Goal: Task Accomplishment & Management: Use online tool/utility

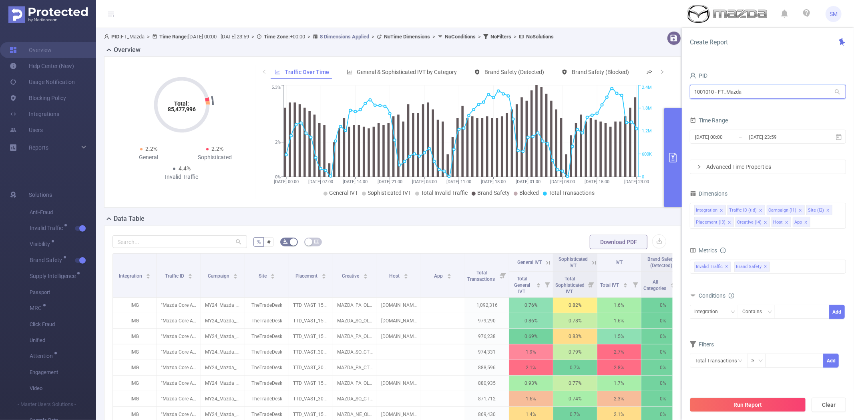
drag, startPoint x: 764, startPoint y: 95, endPoint x: 656, endPoint y: 95, distance: 108.1
click at [656, 95] on section "PID: FT_Mazda > Time Range: [DATE] 00:00 - [DATE] 23:59 > Time Zone: +00:00 > 8…" at bounding box center [475, 288] width 758 height 521
type input "bayer"
click at [723, 108] on li "1001014 - FT_BayerConsumer 18M [4.28M rows]" at bounding box center [768, 108] width 156 height 13
click at [747, 396] on div "Run Report Clear" at bounding box center [768, 405] width 172 height 30
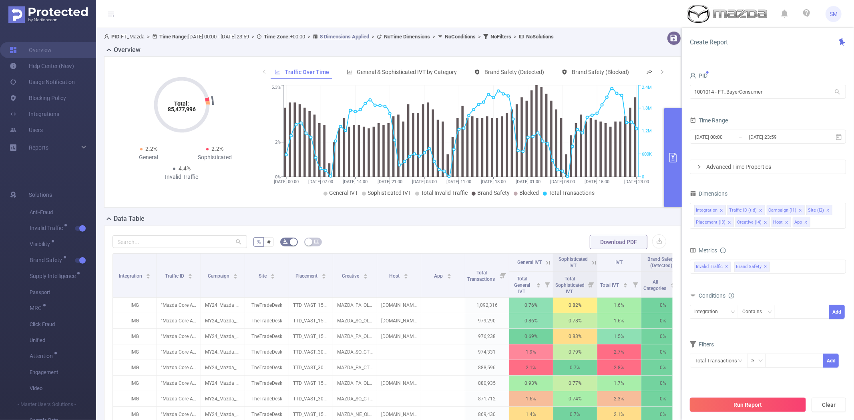
click at [745, 402] on button "Run Report" at bounding box center [748, 405] width 116 height 14
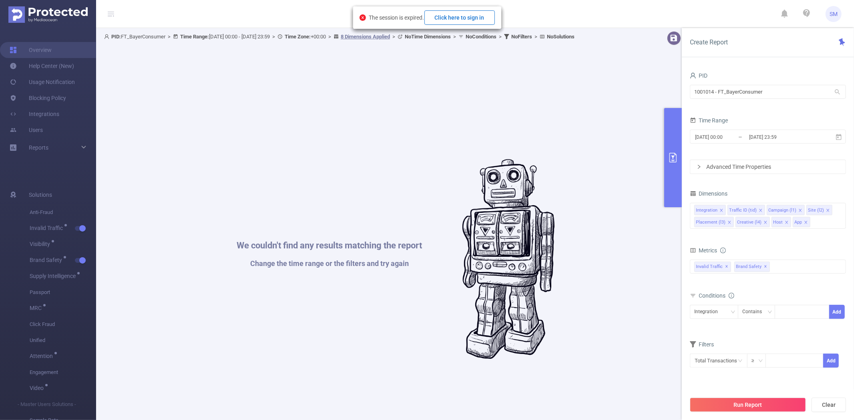
click at [478, 17] on button "Click here to sign in" at bounding box center [459, 17] width 70 height 14
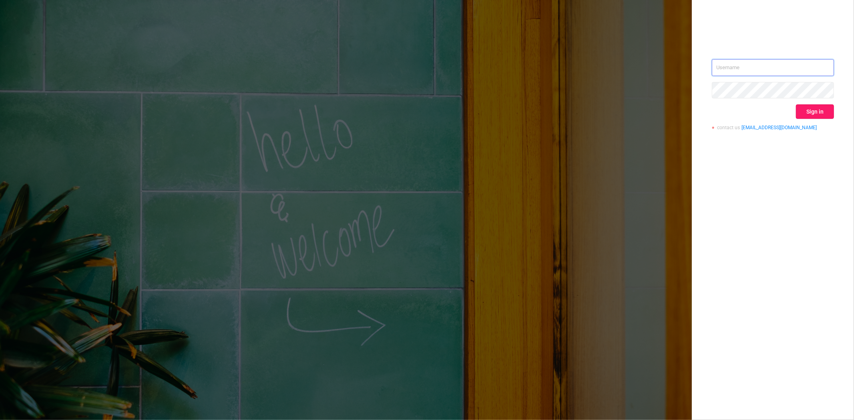
type input "steve@protected.media"
click at [821, 112] on button "Sign in" at bounding box center [815, 111] width 38 height 14
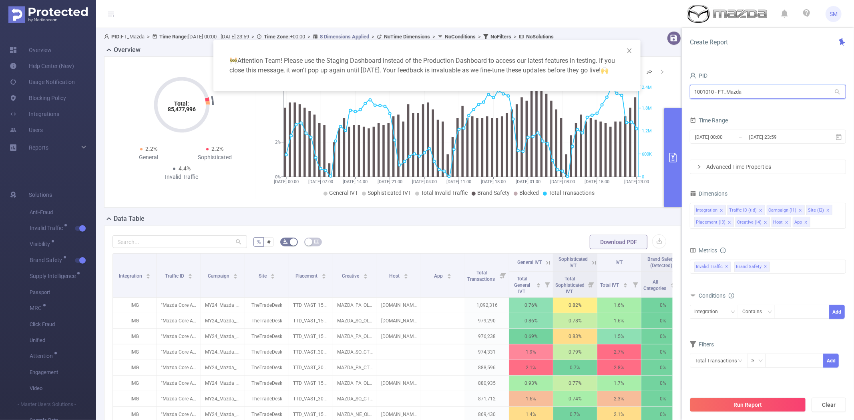
drag, startPoint x: 751, startPoint y: 97, endPoint x: 661, endPoint y: 89, distance: 90.5
click at [661, 89] on body "SM Overview Help Center (New) Usage Notification Blocking Policy Integrations U…" at bounding box center [427, 210] width 854 height 420
type input "consum"
click at [735, 105] on li "1001014 - FT_BayerConsumer 17M [3.87M rows]" at bounding box center [768, 108] width 156 height 13
click at [840, 136] on icon at bounding box center [838, 137] width 7 height 7
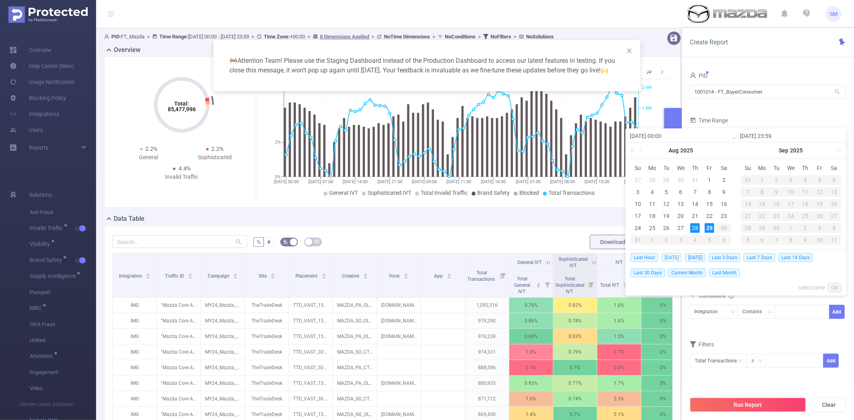
click at [670, 258] on span "Today" at bounding box center [671, 257] width 20 height 9
type input "2025-08-29 00:00"
type input "2025-08-29 23:59"
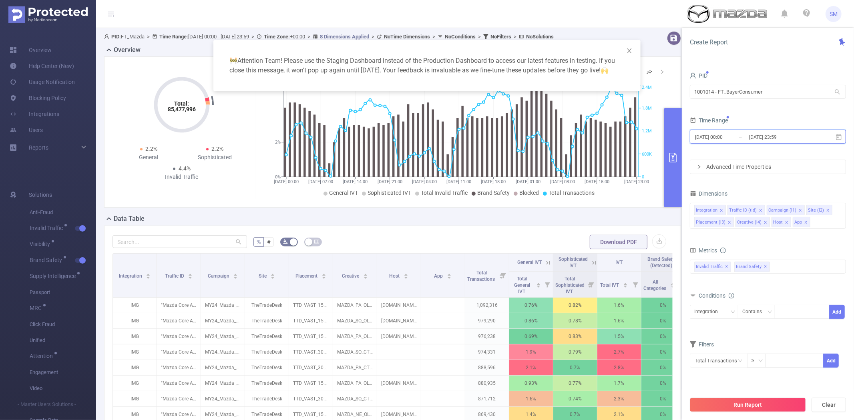
click at [837, 136] on icon at bounding box center [838, 137] width 7 height 7
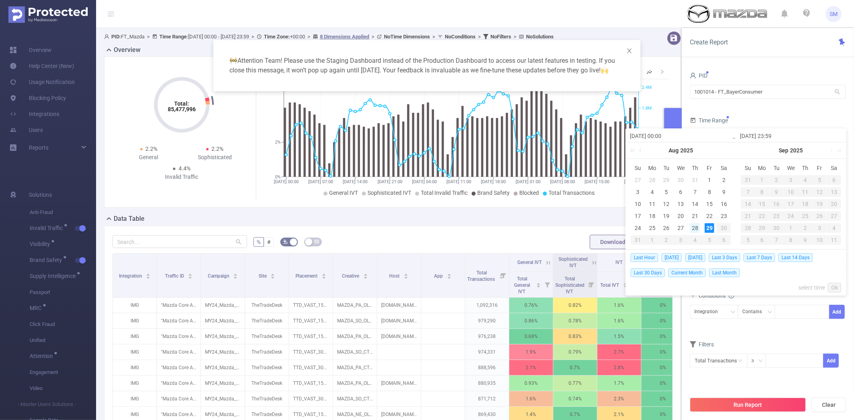
click at [697, 229] on div "28" at bounding box center [695, 228] width 10 height 10
click at [706, 229] on div "29" at bounding box center [710, 228] width 10 height 10
type input "2025-08-28 00:00"
click at [835, 287] on link "Ok" at bounding box center [834, 288] width 13 height 10
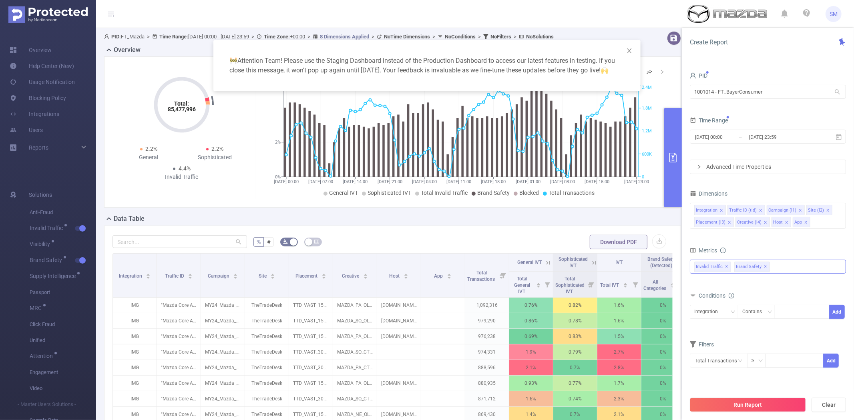
click at [764, 267] on span "✕" at bounding box center [765, 267] width 3 height 10
click at [757, 405] on button "Run Report" at bounding box center [748, 405] width 116 height 14
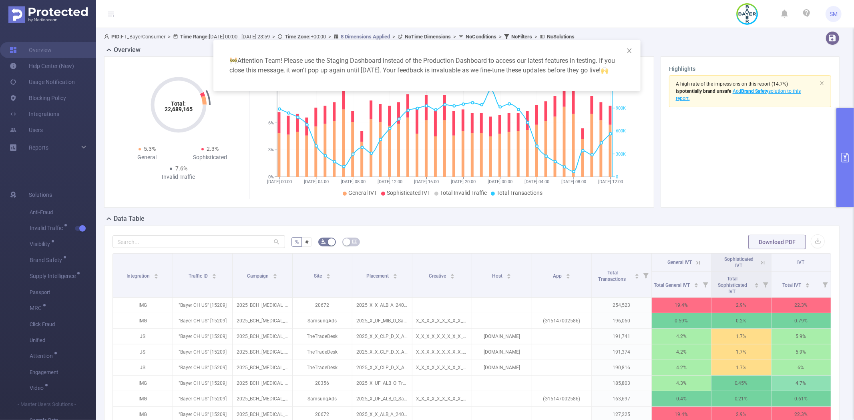
drag, startPoint x: 853, startPoint y: 227, endPoint x: 851, endPoint y: 251, distance: 24.5
click at [851, 251] on div "🚧 Attention Team! Please use the Staging Dashboard instead of the Production Da…" at bounding box center [427, 210] width 854 height 420
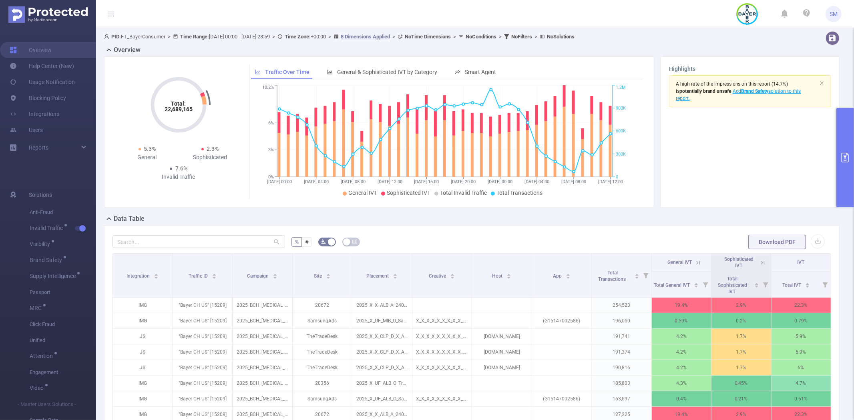
drag, startPoint x: 849, startPoint y: 239, endPoint x: 849, endPoint y: 258, distance: 19.2
click at [849, 258] on body "SM Overview Help Center (New) Usage Notification Blocking Policy Integrations U…" at bounding box center [427, 210] width 854 height 420
click at [689, 227] on div "% # Download PDF Integration Traffic ID Campaign Site Placement Creative Host A…" at bounding box center [471, 367] width 735 height 283
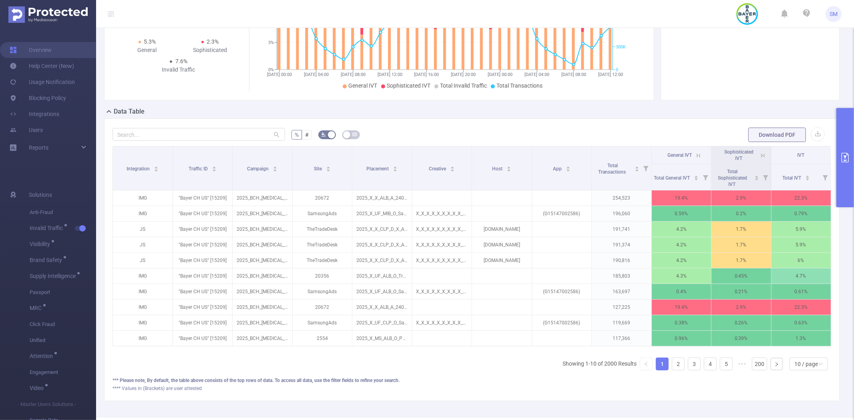
scroll to position [104, 0]
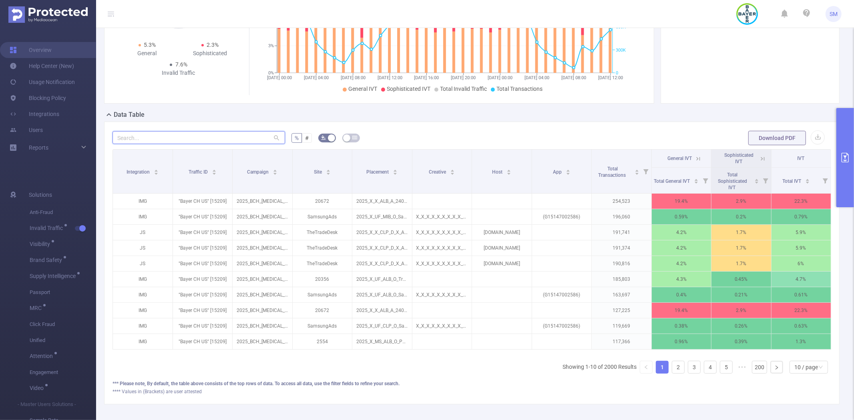
click at [225, 135] on input "text" at bounding box center [198, 137] width 173 height 13
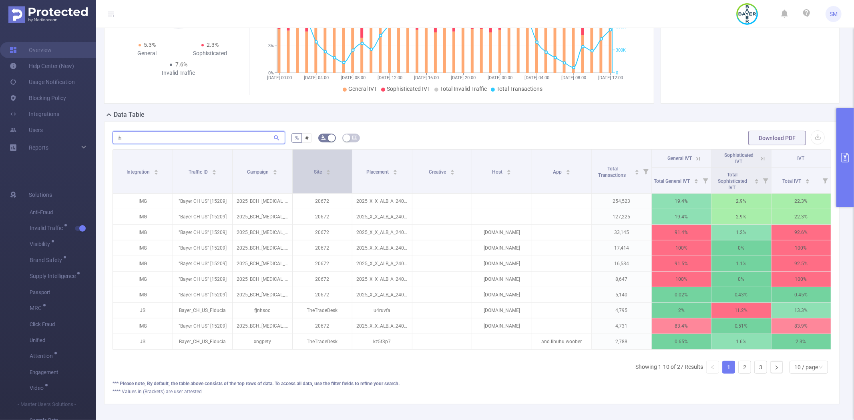
type input "i"
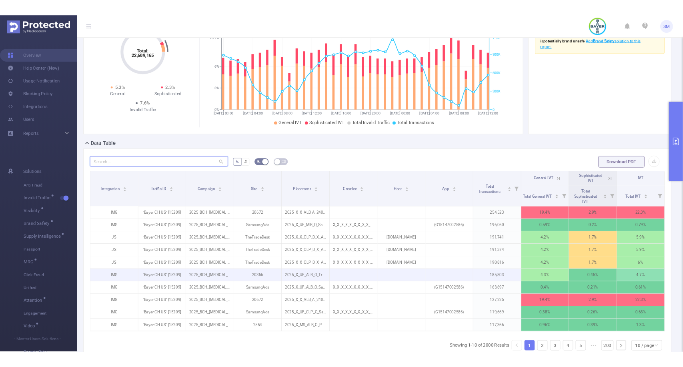
scroll to position [0, 0]
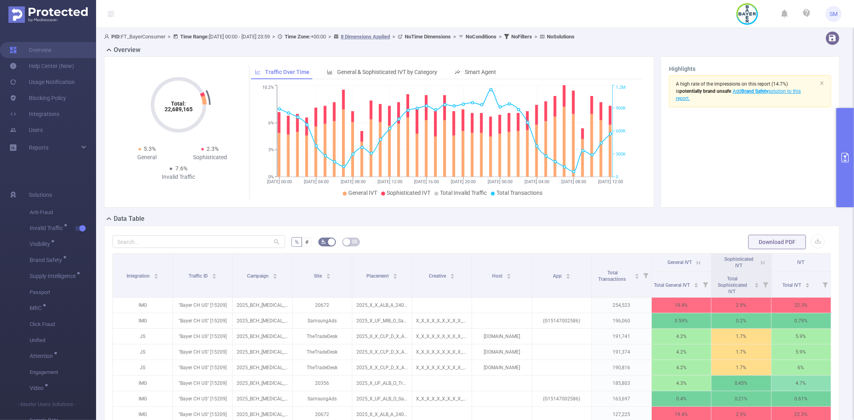
click at [285, 19] on header "SM" at bounding box center [427, 14] width 854 height 28
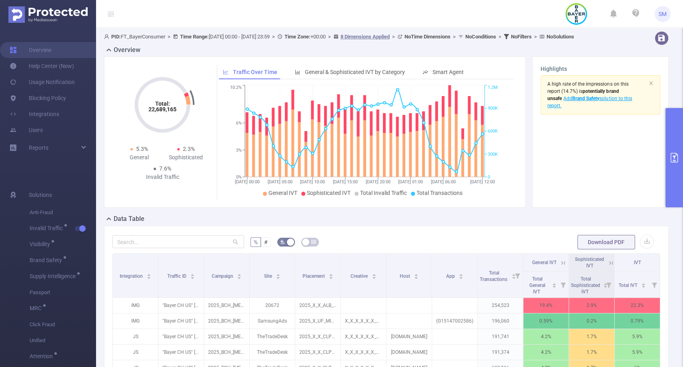
click at [671, 151] on button "primary" at bounding box center [675, 157] width 18 height 99
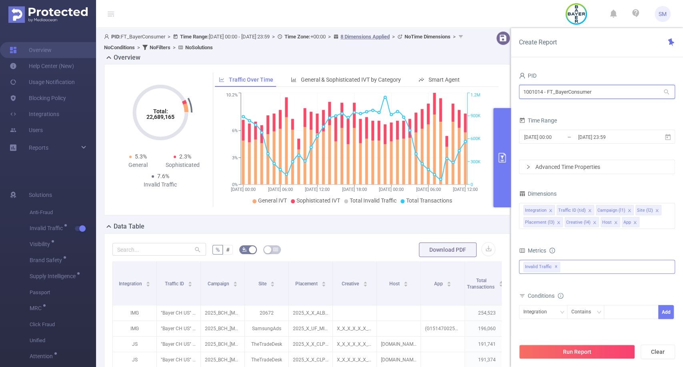
drag, startPoint x: 609, startPoint y: 91, endPoint x: 512, endPoint y: 92, distance: 97.3
click at [512, 92] on div "PID 1001014 - FT_BayerConsumer 1001014 - FT_BayerConsumer Time Range 2025-08-28…" at bounding box center [597, 221] width 172 height 319
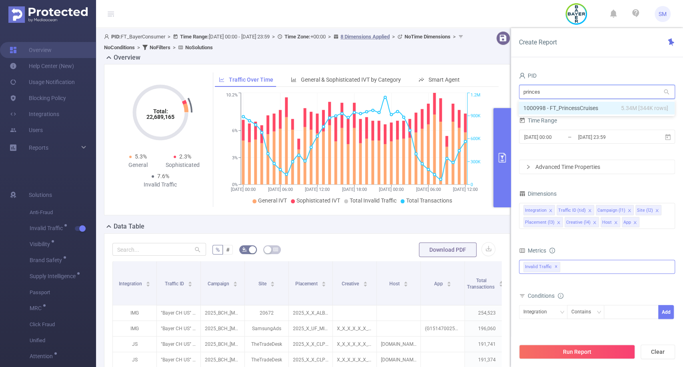
type input "princess"
click at [533, 108] on li "1000998 - FT_PrincessCruises 5.34M [344K rows]" at bounding box center [597, 108] width 156 height 13
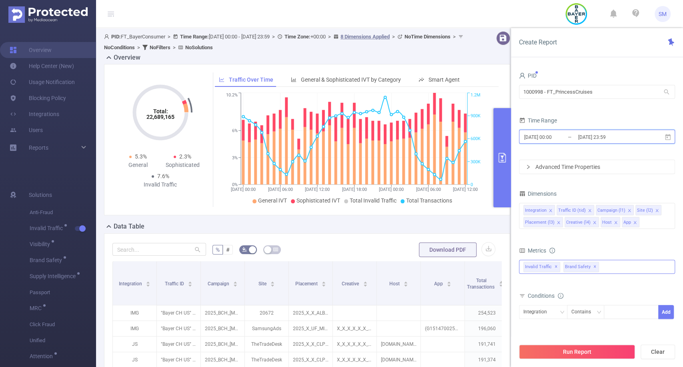
click at [666, 136] on icon at bounding box center [668, 137] width 7 height 7
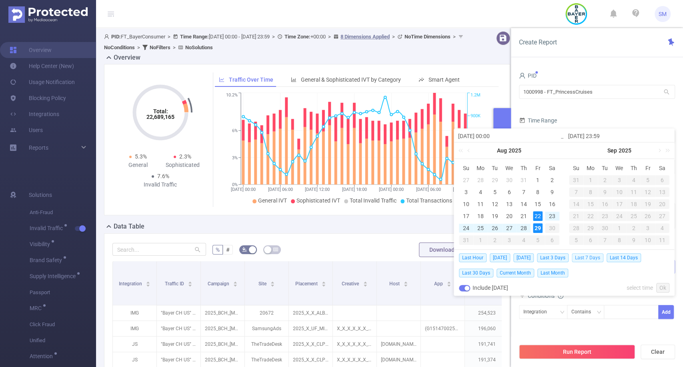
click at [599, 257] on span "Last 7 Days" at bounding box center [588, 257] width 32 height 9
type input "2025-08-22 00:00"
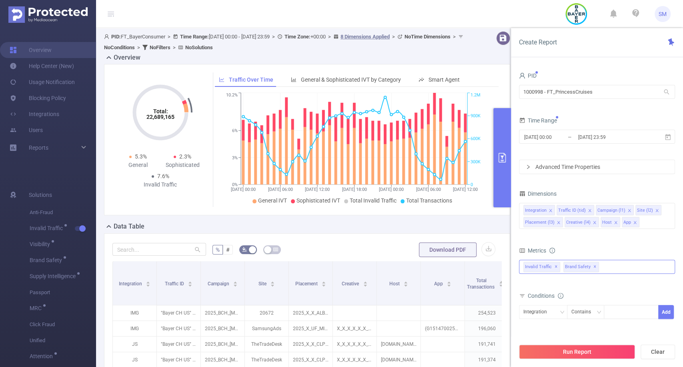
click at [607, 267] on div "Invalid Traffic ✕ Brand Safety ✕" at bounding box center [597, 267] width 156 height 14
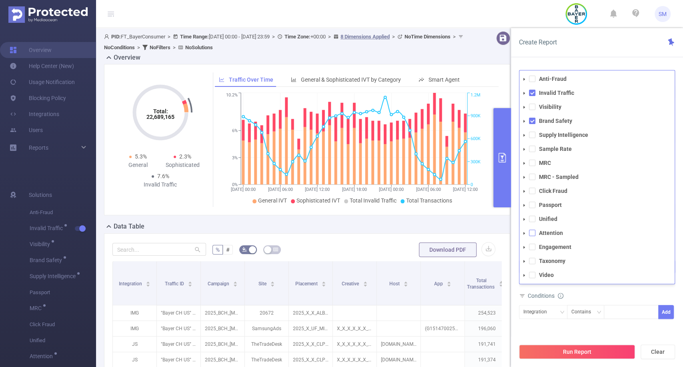
click at [532, 233] on span at bounding box center [532, 233] width 6 height 6
click at [534, 105] on span at bounding box center [532, 107] width 6 height 6
click at [533, 134] on span at bounding box center [532, 135] width 6 height 6
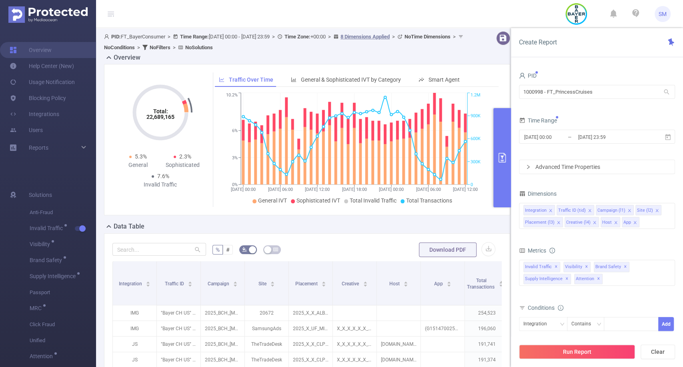
click at [574, 64] on div "PID 1000998 - FT_PrincessCruises 1000998 - FT_PrincessCruises Time Range 2025-0…" at bounding box center [597, 221] width 172 height 319
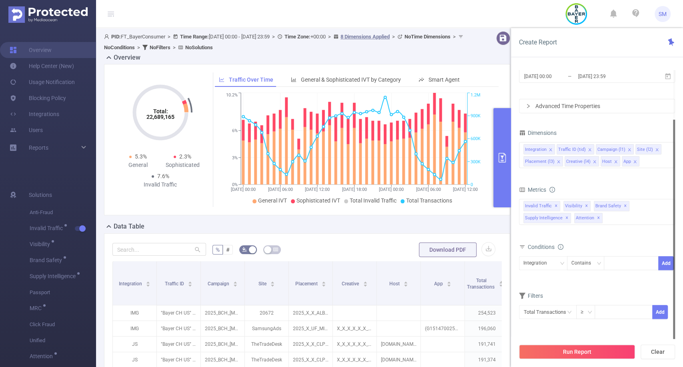
click at [579, 343] on div "Run Report Clear" at bounding box center [597, 352] width 172 height 30
click at [580, 349] on button "Run Report" at bounding box center [577, 352] width 116 height 14
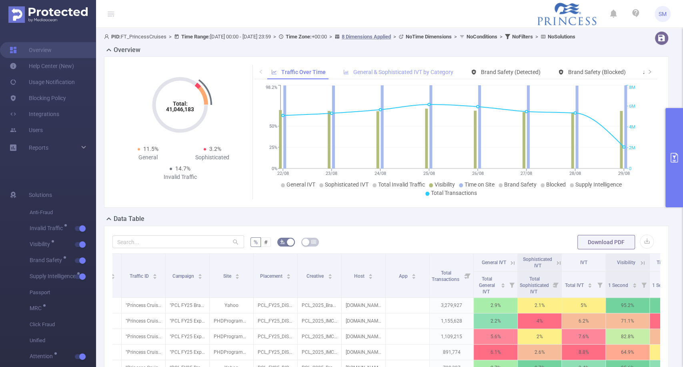
click at [400, 75] on span "General & Sophisticated IVT by Category" at bounding box center [403, 72] width 100 height 6
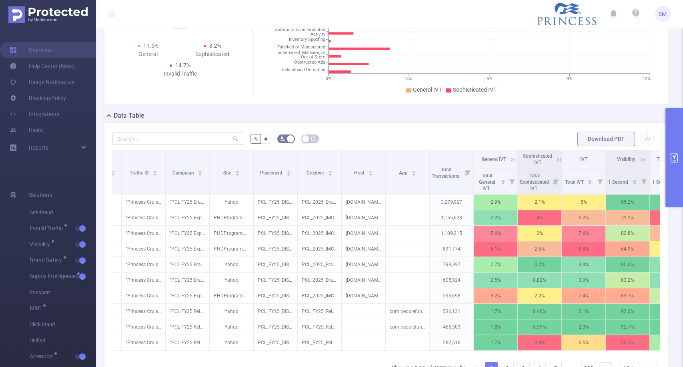
scroll to position [102, 0]
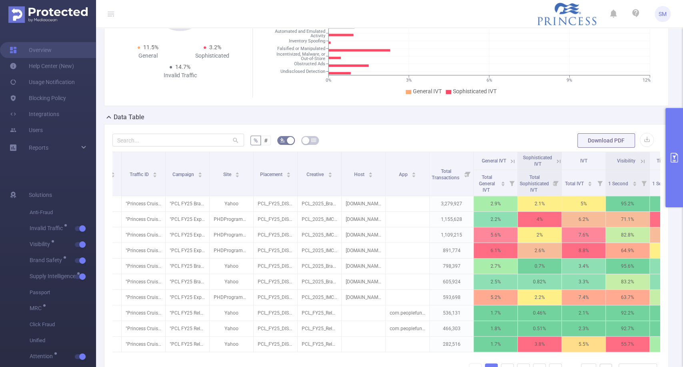
click at [512, 165] on icon at bounding box center [512, 161] width 7 height 7
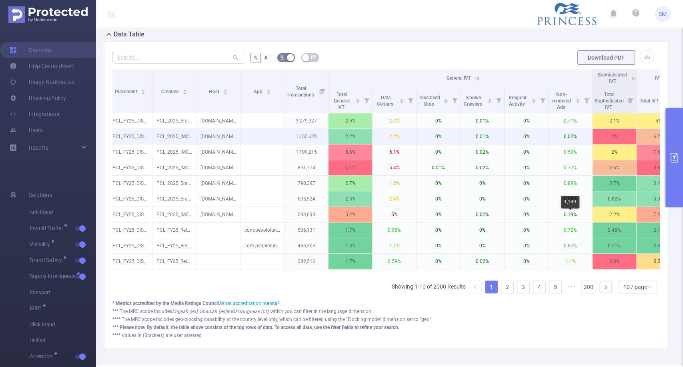
scroll to position [184, 0]
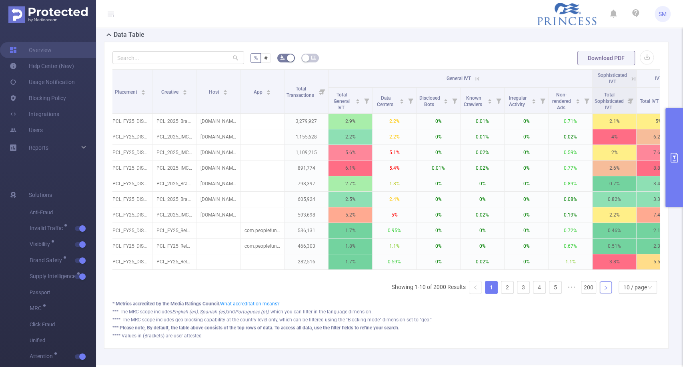
click at [600, 293] on link at bounding box center [606, 287] width 12 height 12
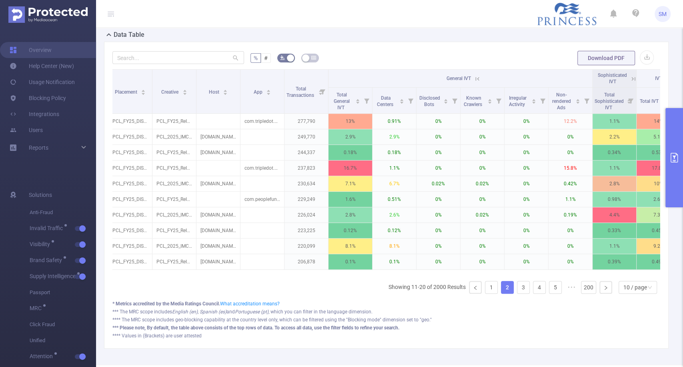
drag, startPoint x: 284, startPoint y: 106, endPoint x: 343, endPoint y: 18, distance: 105.6
click at [343, 18] on section "SM Overview Help Center (New) Usage Notification Blocking Policy Integrations U…" at bounding box center [341, 183] width 683 height 367
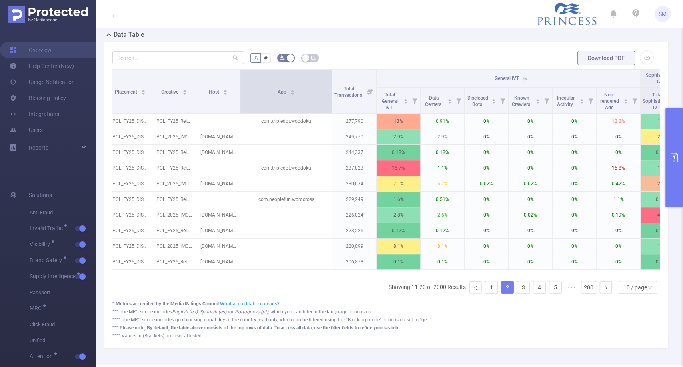
drag, startPoint x: 282, startPoint y: 100, endPoint x: 330, endPoint y: 94, distance: 48.5
click at [330, 94] on span at bounding box center [332, 92] width 4 height 44
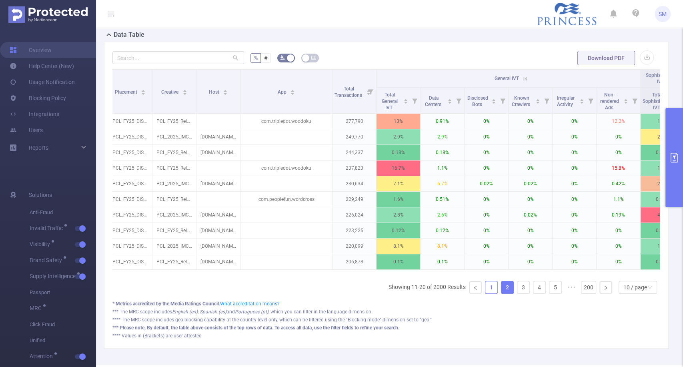
click at [486, 293] on link "1" at bounding box center [492, 287] width 12 height 12
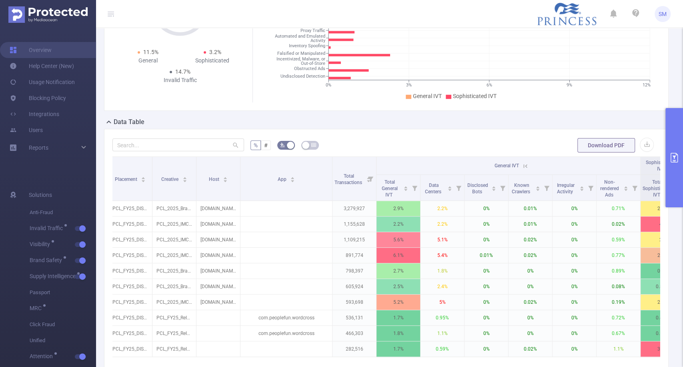
scroll to position [100, 0]
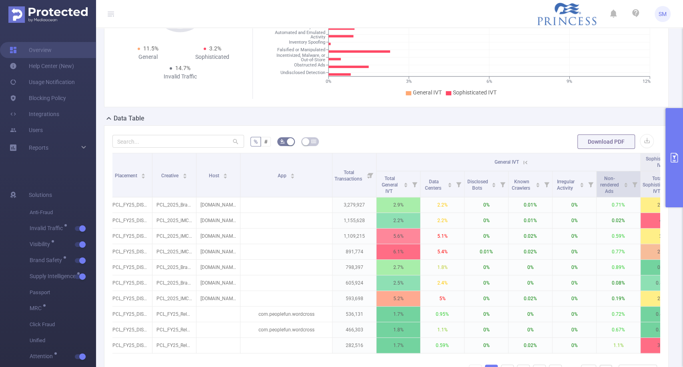
click at [635, 187] on icon at bounding box center [634, 184] width 5 height 5
drag, startPoint x: 544, startPoint y: 225, endPoint x: 550, endPoint y: 225, distance: 6.0
click at [550, 225] on div at bounding box center [551, 225] width 6 height 6
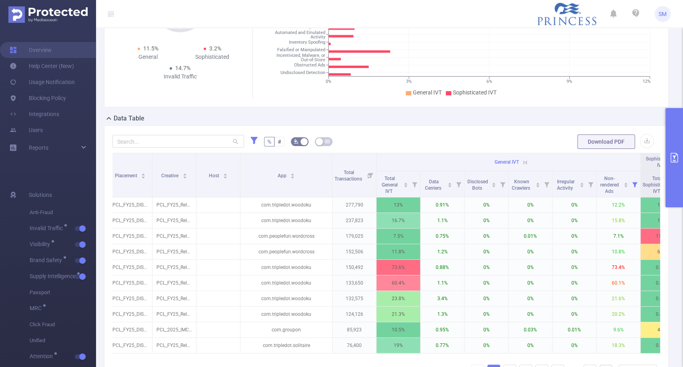
click at [554, 125] on div "Data Table" at bounding box center [389, 119] width 571 height 11
drag, startPoint x: 332, startPoint y: 175, endPoint x: 427, endPoint y: 119, distance: 110.2
click at [427, 119] on div "Overview Total: 41,046,183 Total: 41,046,183 11.5% General 3.2% Sophisticated 1…" at bounding box center [389, 189] width 571 height 488
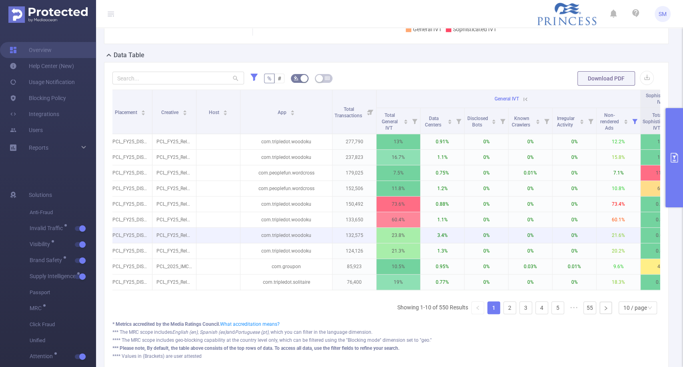
scroll to position [163, 0]
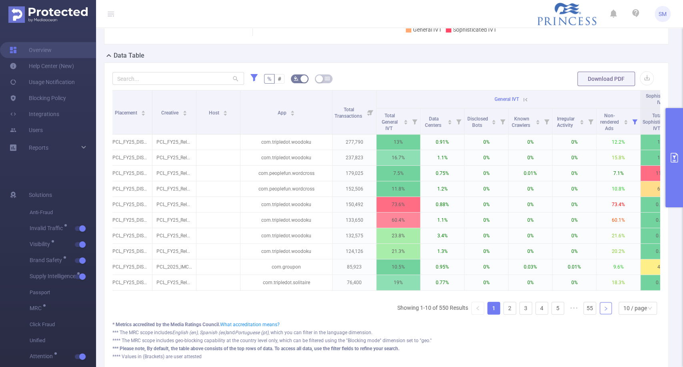
click at [604, 311] on icon "icon: right" at bounding box center [606, 308] width 5 height 5
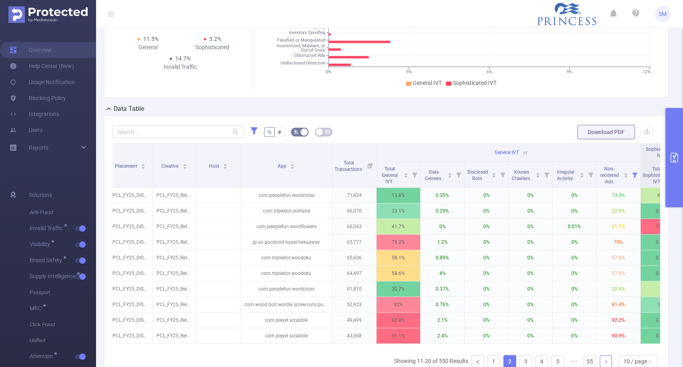
scroll to position [110, 0]
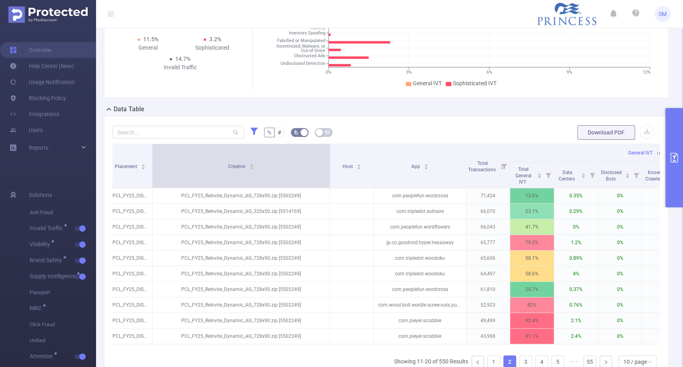
drag, startPoint x: 195, startPoint y: 163, endPoint x: 329, endPoint y: 165, distance: 133.7
click at [329, 165] on span at bounding box center [330, 166] width 4 height 44
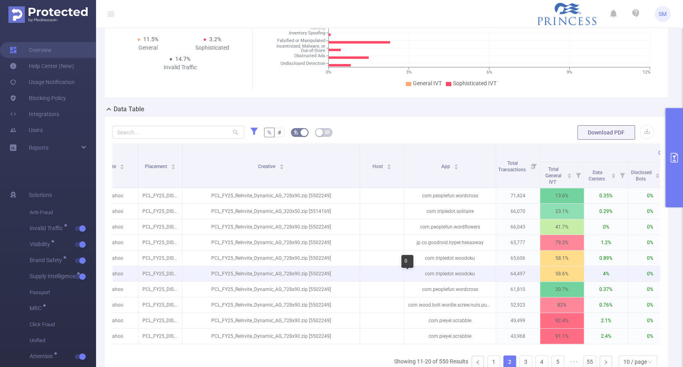
scroll to position [0, 150]
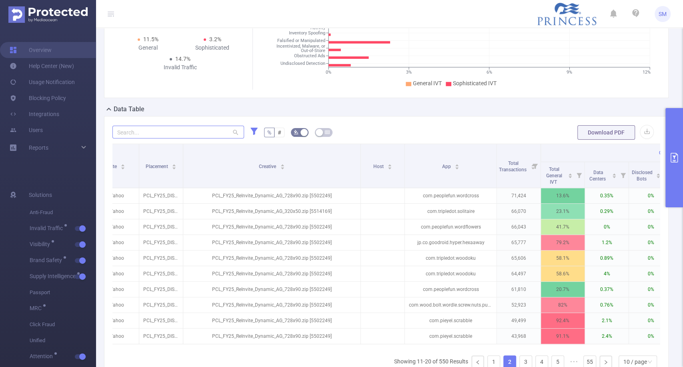
drag, startPoint x: 183, startPoint y: 167, endPoint x: 183, endPoint y: 137, distance: 30.0
click at [183, 137] on div "% # Download PDF Integration Traffic ID Campaign Site Placement Creative Host A…" at bounding box center [386, 268] width 548 height 289
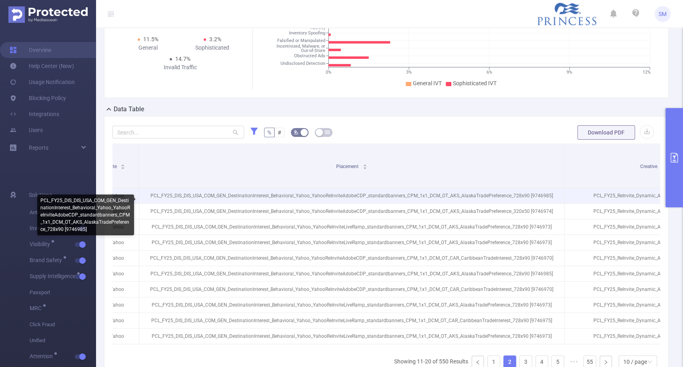
drag, startPoint x: 181, startPoint y: 164, endPoint x: 563, endPoint y: 205, distance: 383.6
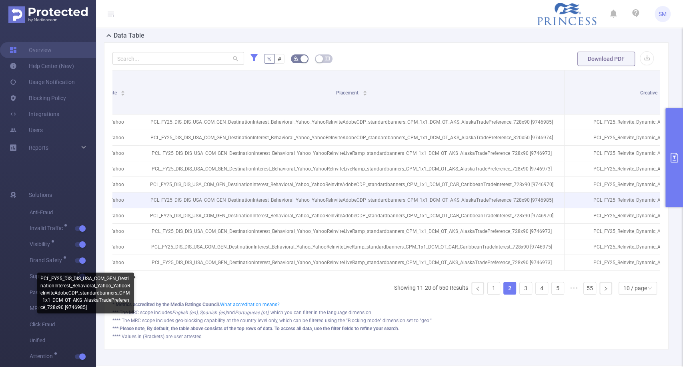
scroll to position [183, 0]
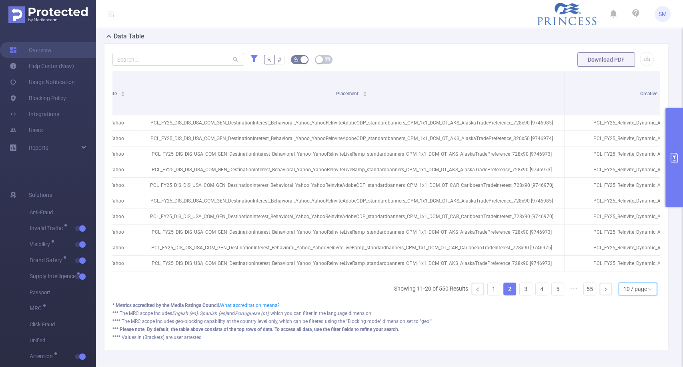
click at [625, 295] on div "10 / page" at bounding box center [636, 289] width 24 height 12
click at [627, 248] on li "20 / page" at bounding box center [631, 242] width 38 height 13
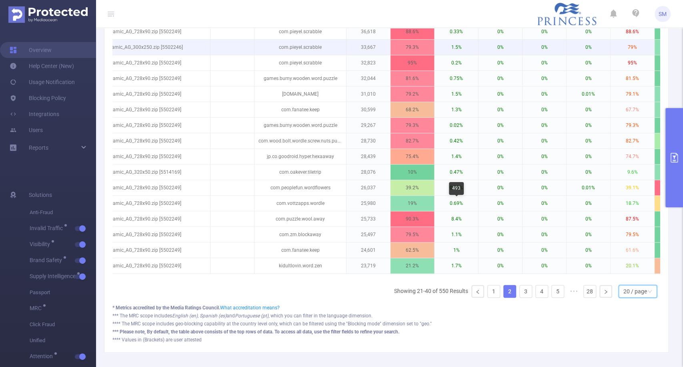
scroll to position [335, 0]
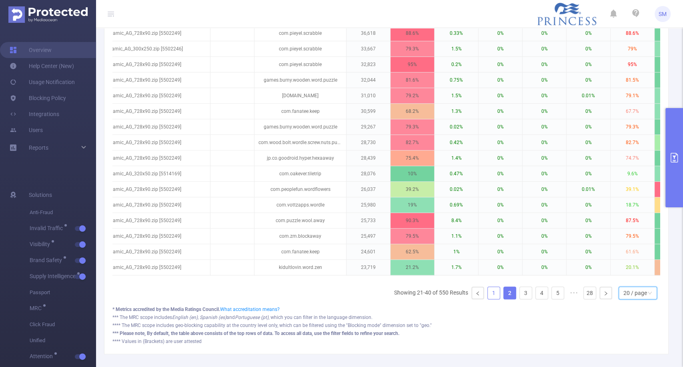
click at [488, 299] on link "1" at bounding box center [494, 293] width 12 height 12
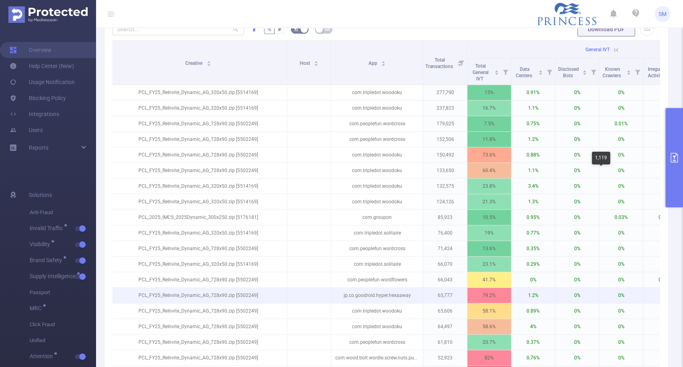
scroll to position [0, 604]
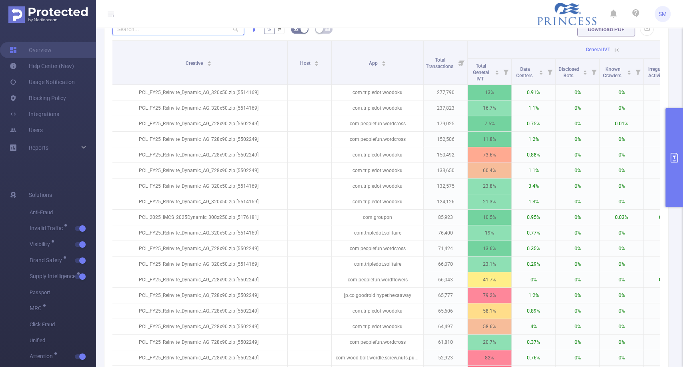
click at [178, 35] on input "text" at bounding box center [178, 28] width 132 height 13
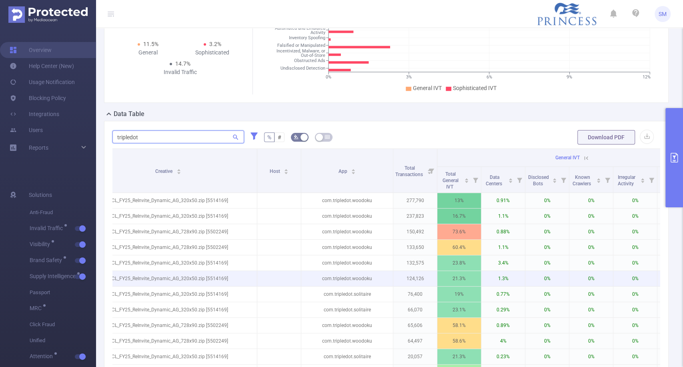
scroll to position [99, 0]
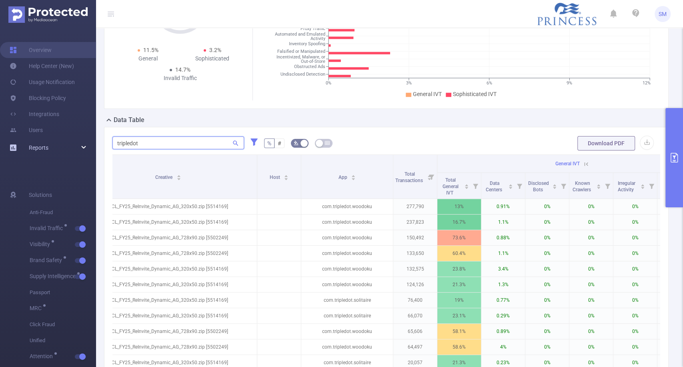
type input "tripledot"
click at [84, 148] on icon at bounding box center [84, 148] width 4 height 0
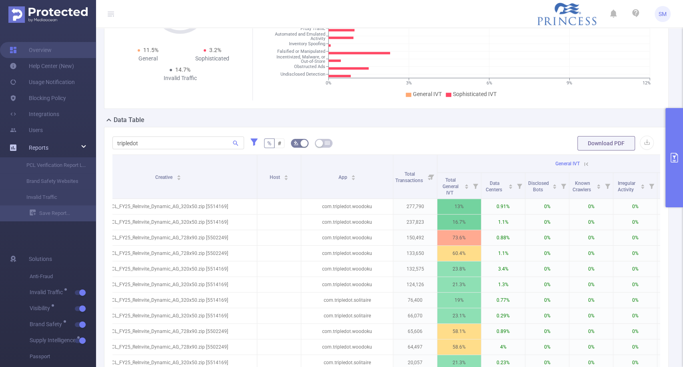
click at [84, 148] on div "Reports" at bounding box center [48, 148] width 96 height 16
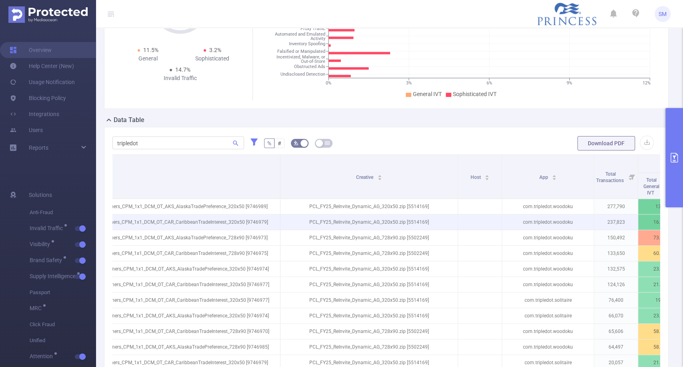
scroll to position [0, 430]
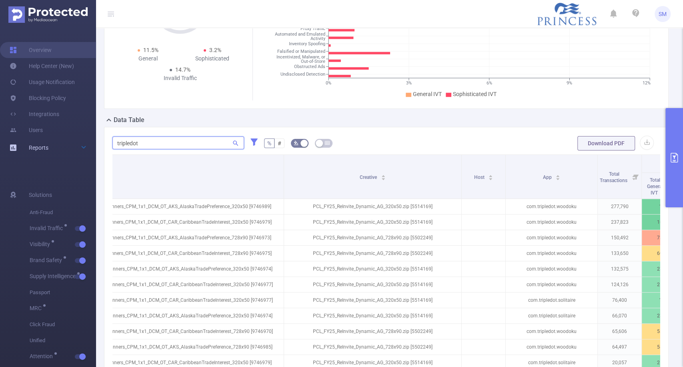
drag, startPoint x: 145, startPoint y: 151, endPoint x: 89, endPoint y: 150, distance: 55.6
click at [89, 150] on section "Overview Help Center (New) Usage Notification Blocking Policy Integrations User…" at bounding box center [341, 183] width 683 height 367
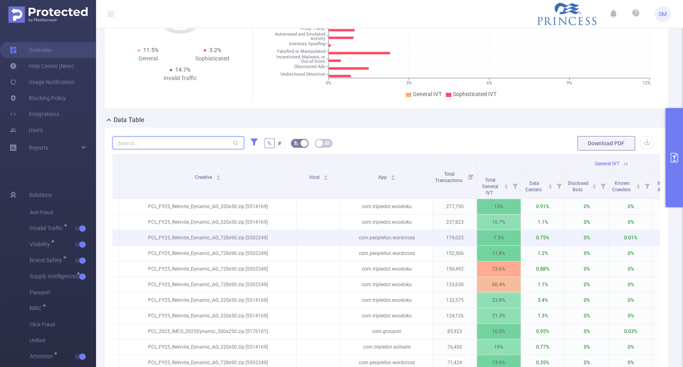
scroll to position [0, 596]
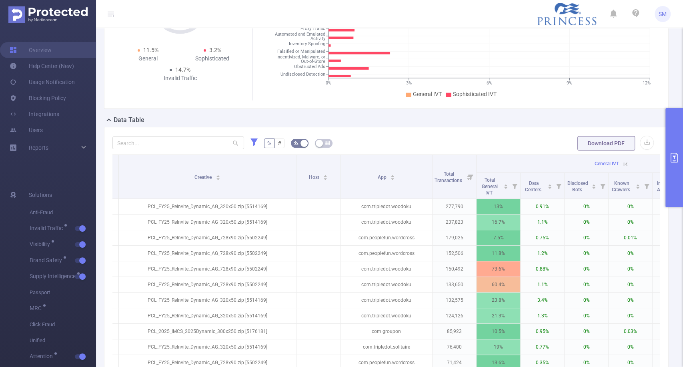
click at [675, 150] on button "primary" at bounding box center [675, 157] width 18 height 99
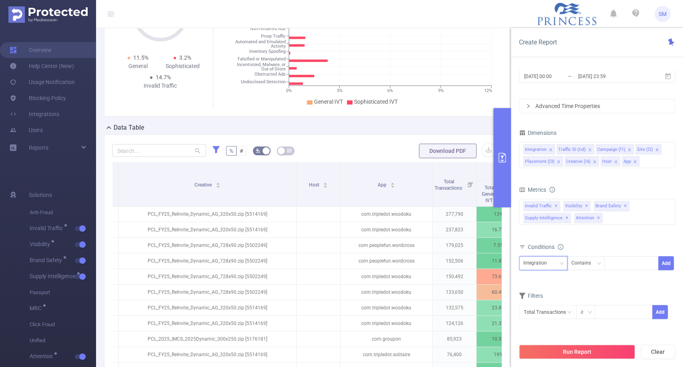
click at [556, 267] on div "Integration" at bounding box center [544, 263] width 40 height 13
click at [536, 250] on li "App" at bounding box center [543, 248] width 48 height 13
click at [618, 267] on div at bounding box center [631, 263] width 46 height 13
type input "tripledot"
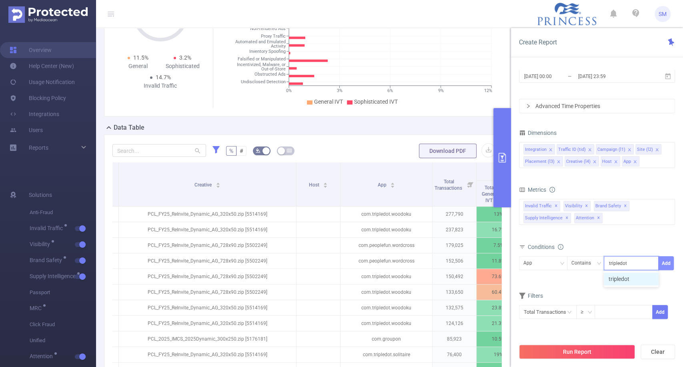
click at [666, 264] on button "Add" at bounding box center [667, 263] width 16 height 14
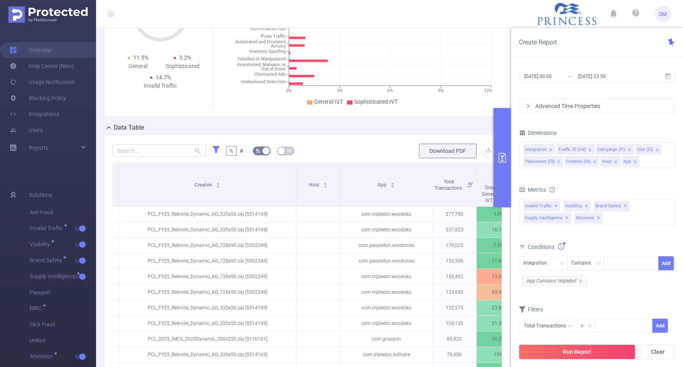
click at [588, 351] on button "Run Report" at bounding box center [577, 352] width 116 height 14
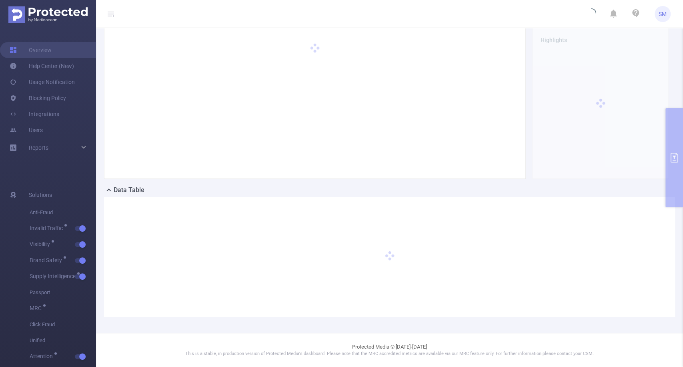
scroll to position [36, 0]
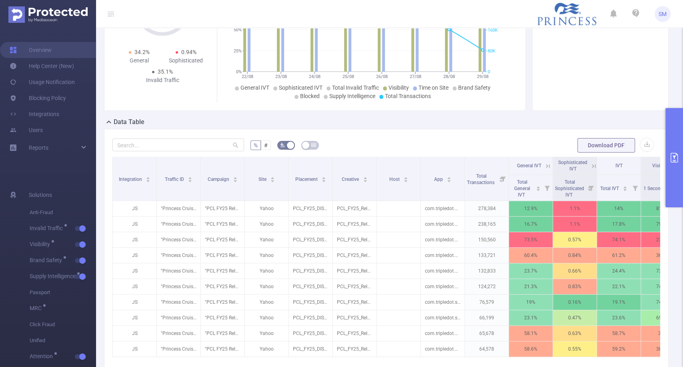
scroll to position [105, 0]
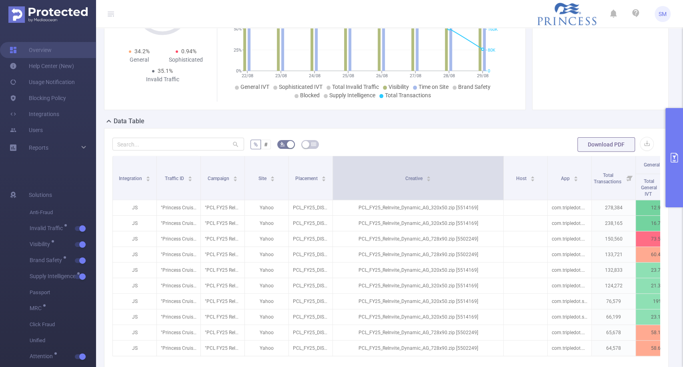
drag, startPoint x: 376, startPoint y: 176, endPoint x: 503, endPoint y: 171, distance: 127.0
click at [503, 171] on span at bounding box center [504, 178] width 4 height 44
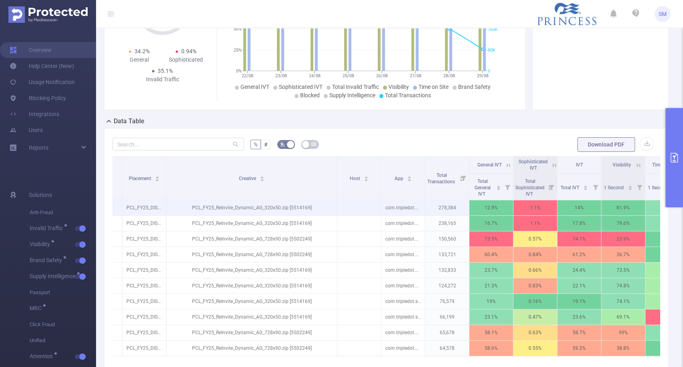
scroll to position [0, 167]
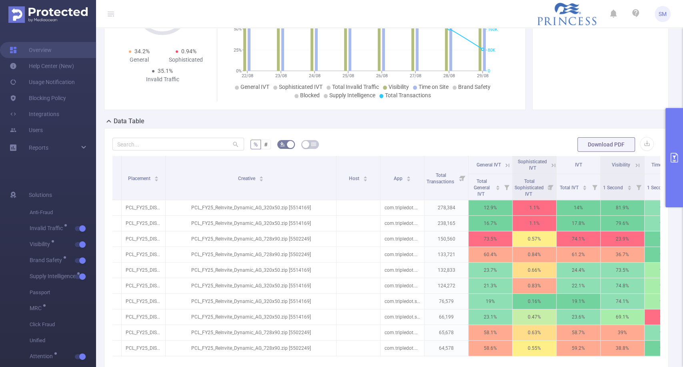
click at [506, 165] on icon at bounding box center [507, 165] width 7 height 7
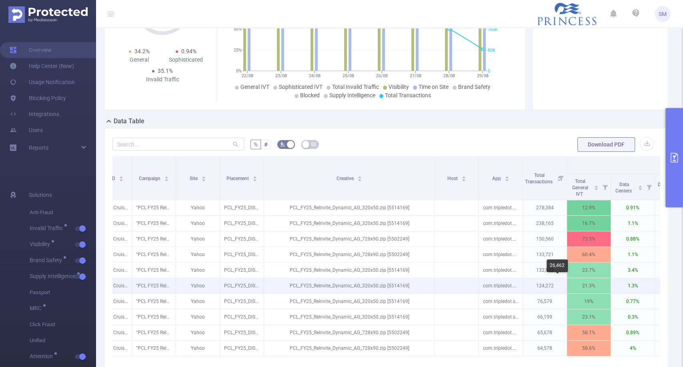
scroll to position [0, 68]
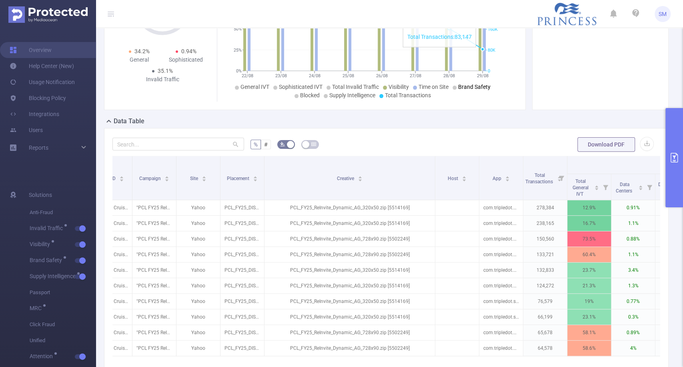
click at [676, 149] on button "primary" at bounding box center [675, 157] width 18 height 99
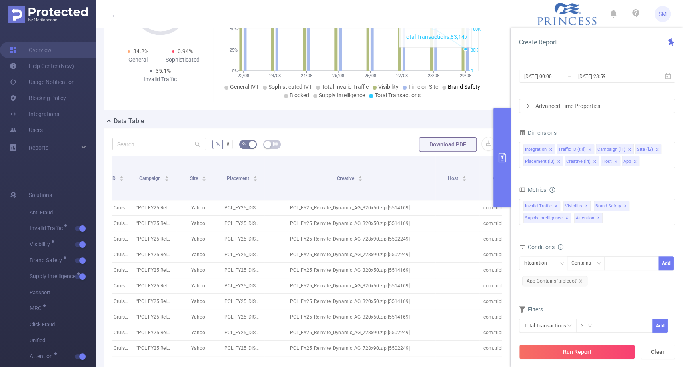
click at [503, 176] on button "primary" at bounding box center [503, 157] width 18 height 99
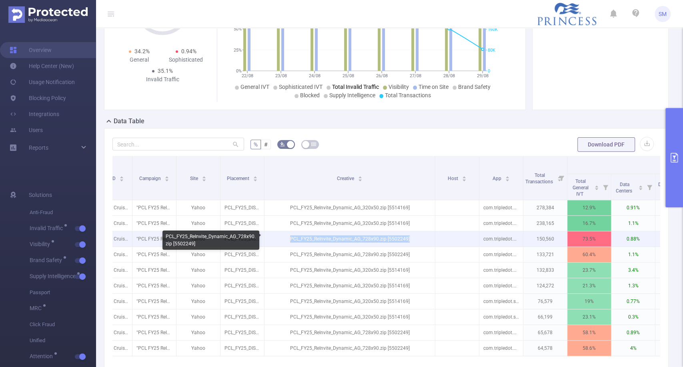
drag, startPoint x: 415, startPoint y: 239, endPoint x: 288, endPoint y: 238, distance: 126.5
click at [288, 238] on p "PCL_FY25_ReInvite_Dynamic_AG_728x90.zip [5502249]" at bounding box center [350, 238] width 171 height 15
copy p "PCL_FY25_ReInvite_Dynamic_AG_728x90.zip [5502249]"
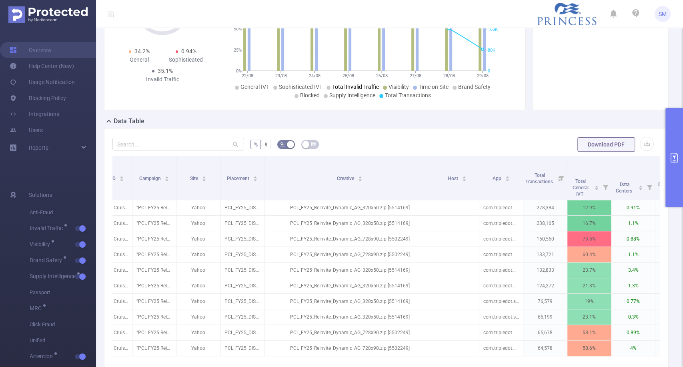
click at [523, 87] on div "Total: 1,613,231 Total: 1,613,231 34.2% General 0.94% Sophisticated 35.1% Inval…" at bounding box center [315, 34] width 428 height 151
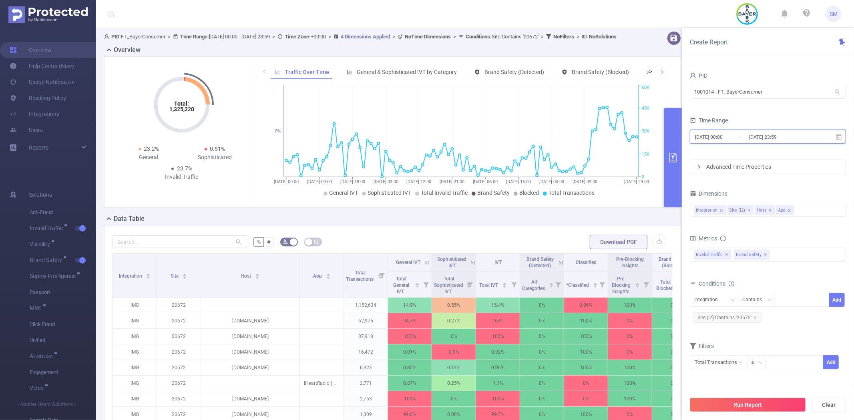
click at [838, 137] on icon at bounding box center [839, 137] width 6 height 6
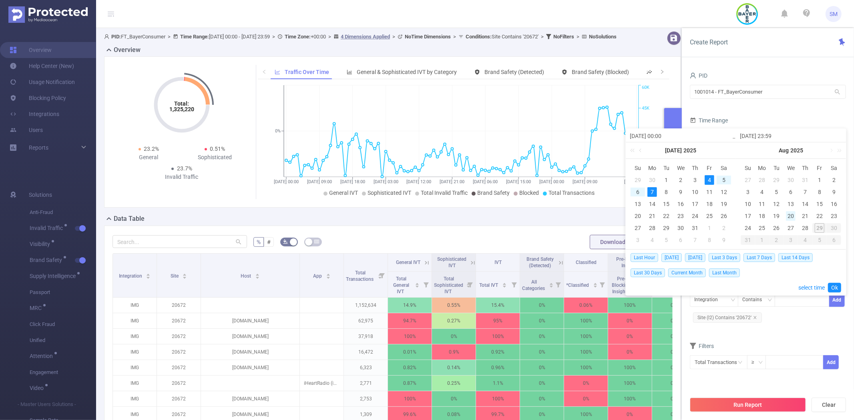
click at [791, 215] on div "20" at bounding box center [791, 216] width 10 height 10
click at [749, 226] on div "24" at bounding box center [748, 228] width 10 height 10
type input "2025-08-20 00:00"
type input "2025-08-24 23:59"
type input "2025-08-20 00:00"
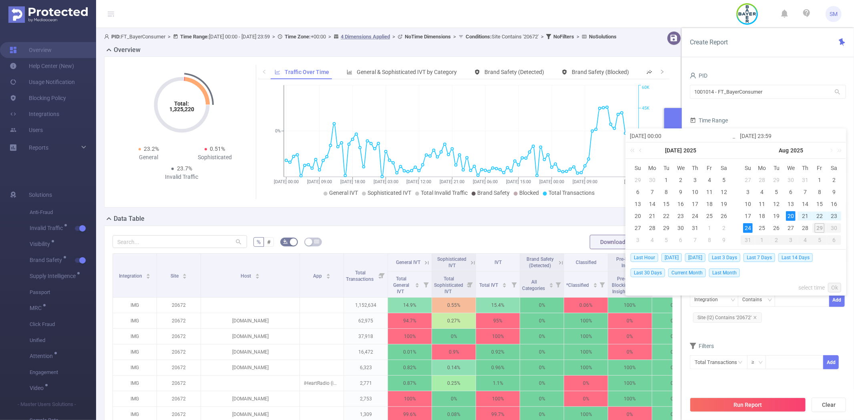
type input "2025-08-24 23:59"
click at [834, 289] on link "Ok" at bounding box center [834, 288] width 13 height 10
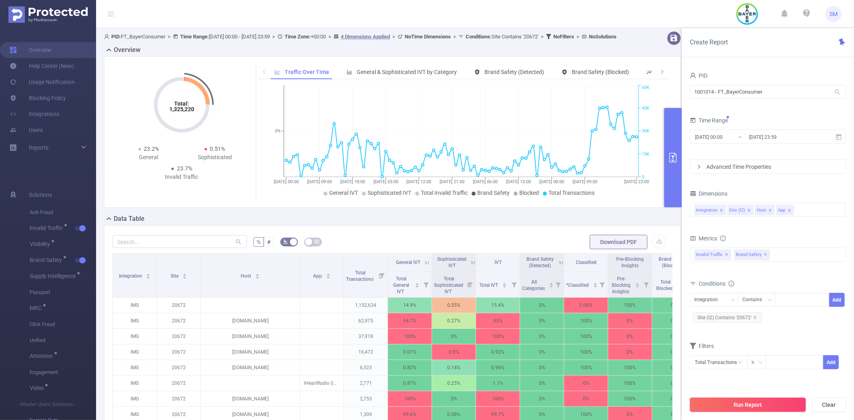
click at [775, 404] on button "Run Report" at bounding box center [748, 405] width 116 height 14
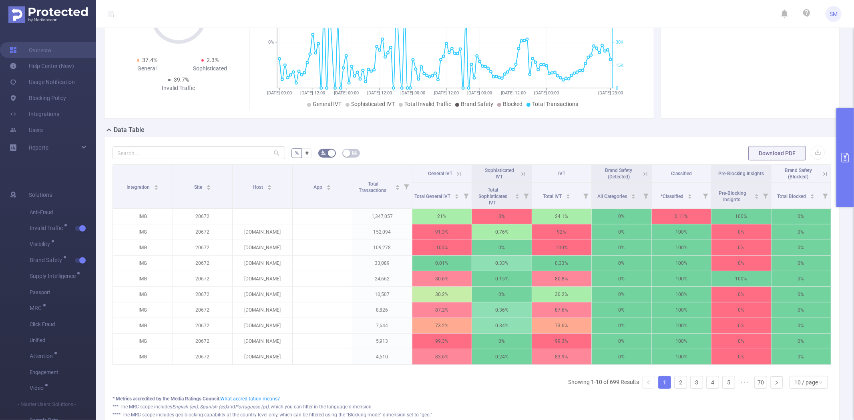
scroll to position [44, 0]
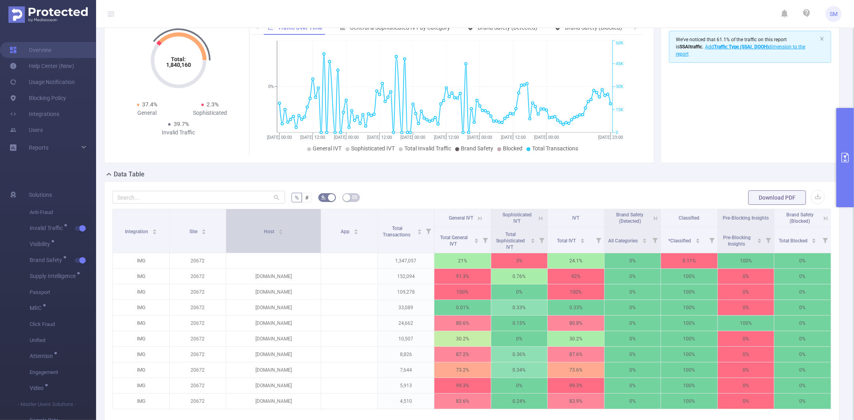
drag, startPoint x: 290, startPoint y: 226, endPoint x: 313, endPoint y: 223, distance: 23.7
click at [313, 223] on th "Host" at bounding box center [273, 231] width 95 height 44
click at [847, 134] on button "primary" at bounding box center [845, 157] width 18 height 99
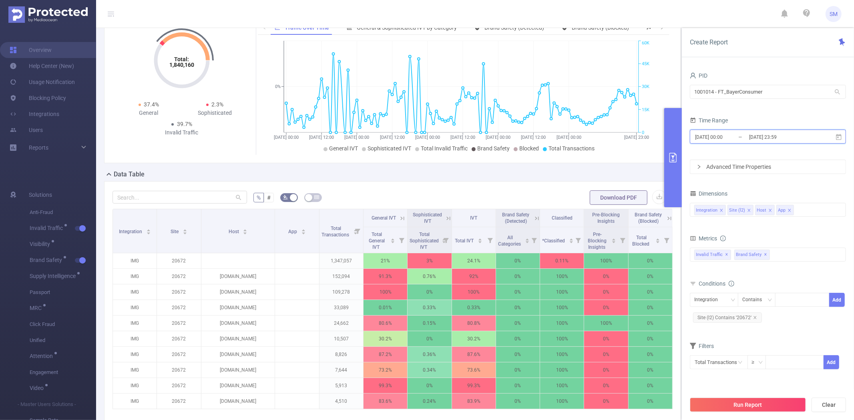
click at [838, 135] on icon at bounding box center [839, 137] width 6 height 6
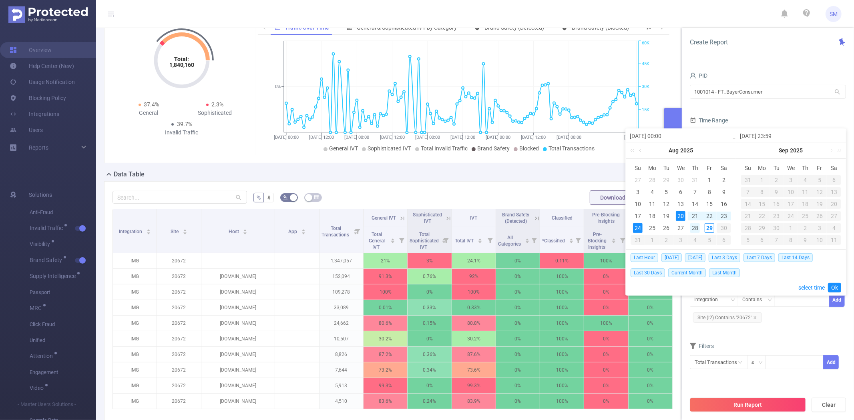
click at [697, 227] on div "28" at bounding box center [695, 228] width 10 height 10
click at [707, 227] on div "29" at bounding box center [710, 228] width 10 height 10
type input "2025-08-28 00:00"
type input "2025-08-29 12:00"
type input "2025-08-28 00:00"
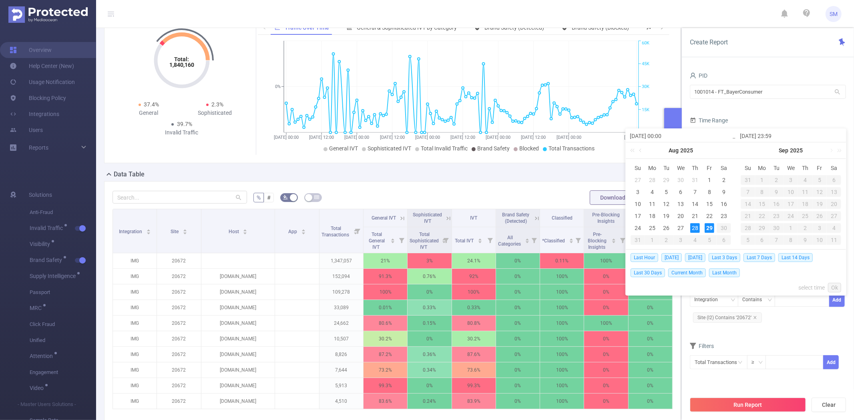
type input "2025-08-29 12:00"
click at [638, 290] on button "button" at bounding box center [635, 288] width 11 height 6
type input "2025-08-29 23:59"
click at [833, 282] on div "Last Hour Today Yesterday Last 3 Days Last 7 Days Last 14 Days Last 30 Days Cur…" at bounding box center [735, 273] width 211 height 46
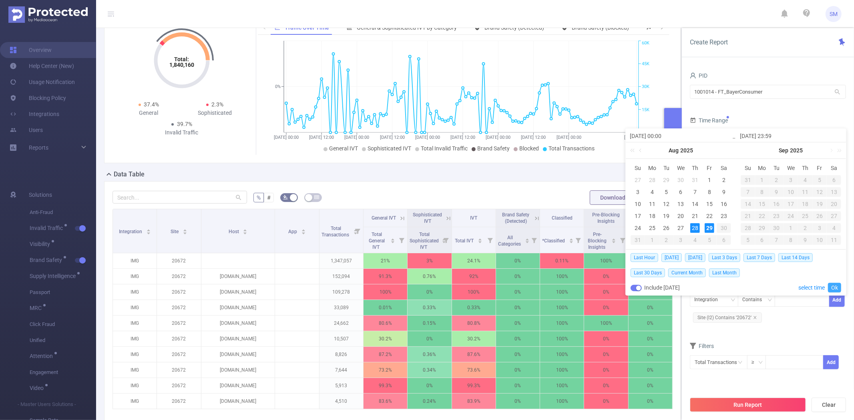
click at [833, 285] on link "Ok" at bounding box center [834, 288] width 13 height 10
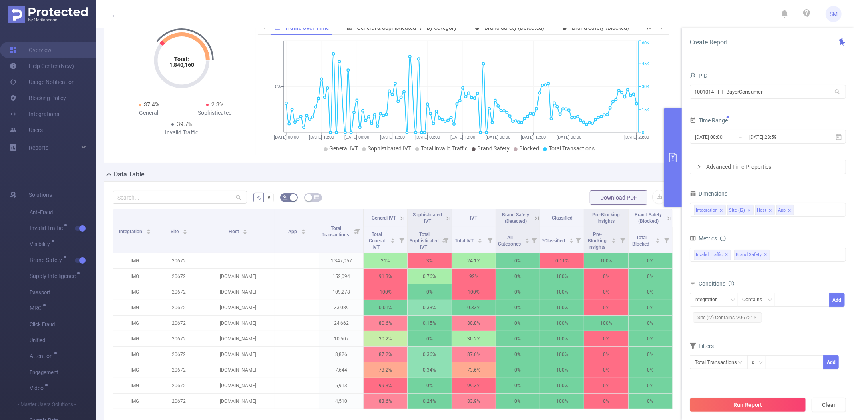
click at [759, 402] on button "Run Report" at bounding box center [748, 405] width 116 height 14
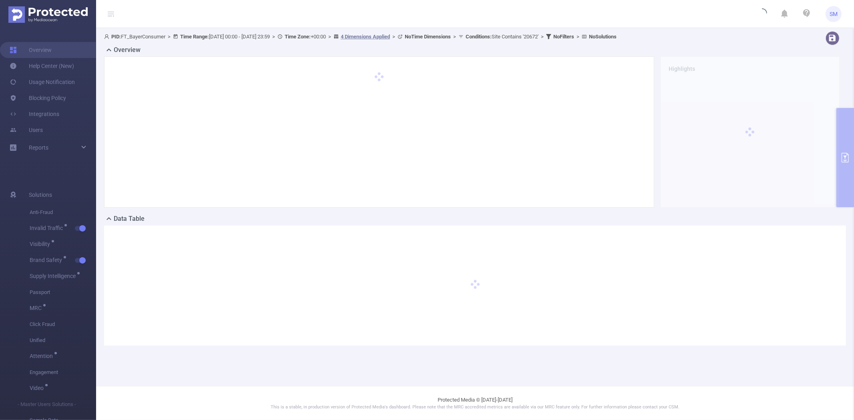
scroll to position [0, 0]
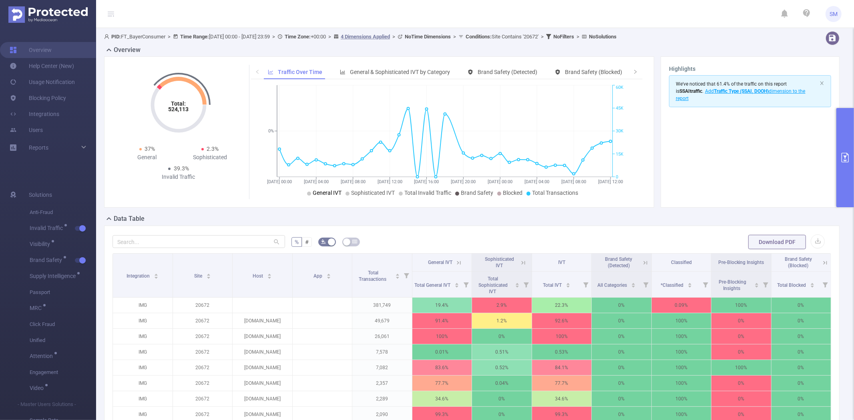
click at [325, 191] on span "General IVT" at bounding box center [327, 193] width 29 height 6
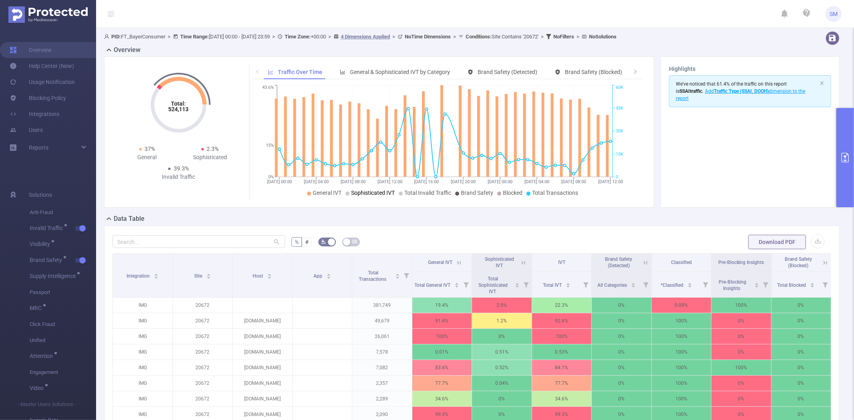
click at [362, 191] on span "Sophisticated IVT" at bounding box center [373, 193] width 44 height 6
click at [842, 141] on button "primary" at bounding box center [845, 157] width 18 height 99
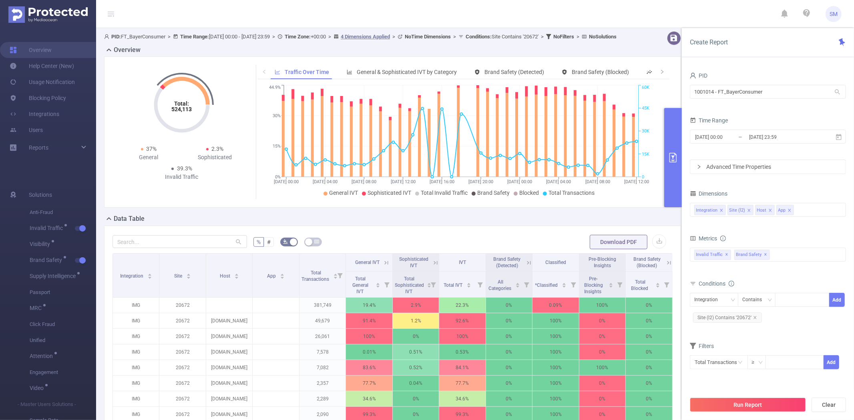
click at [606, 225] on div "Data Table" at bounding box center [395, 219] width 583 height 11
click at [841, 135] on icon at bounding box center [839, 137] width 6 height 6
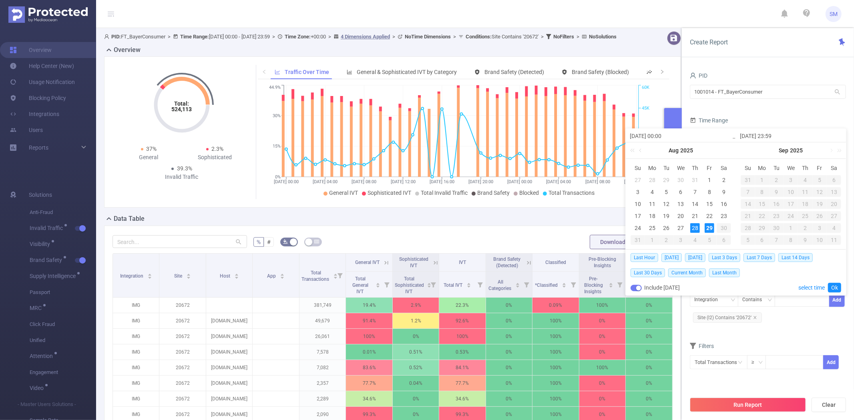
click at [709, 227] on div "29" at bounding box center [710, 228] width 10 height 10
click at [710, 227] on div "29" at bounding box center [710, 228] width 10 height 10
type input "2025-08-29 00:00"
type input "2025-08-29 12:00"
type input "2025-08-29 00:00"
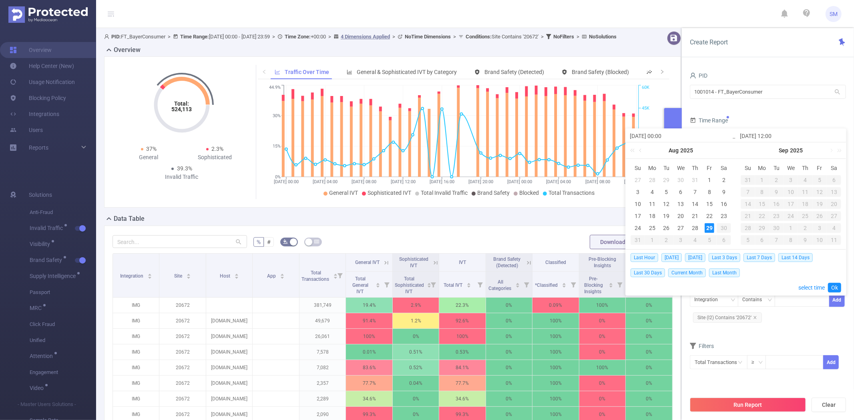
type input "2025-08-29 12:00"
click at [830, 286] on link "Ok" at bounding box center [834, 288] width 13 height 10
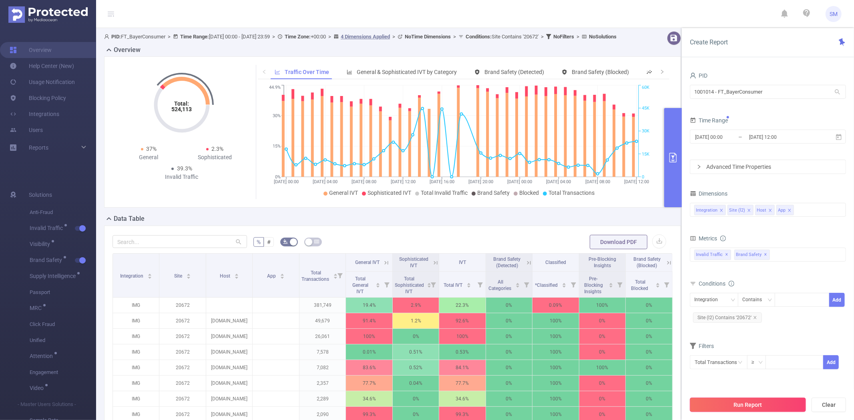
click at [766, 405] on button "Run Report" at bounding box center [748, 405] width 116 height 14
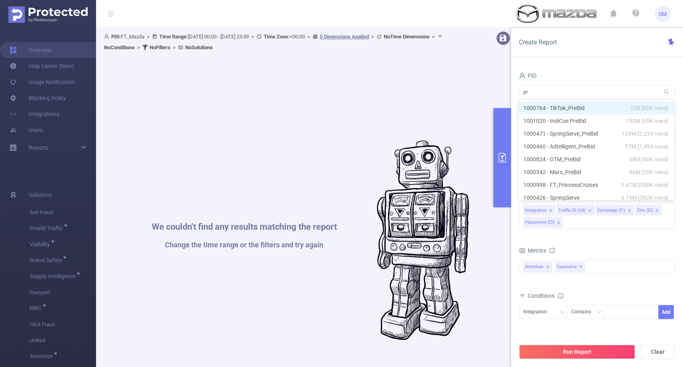
type input "pri"
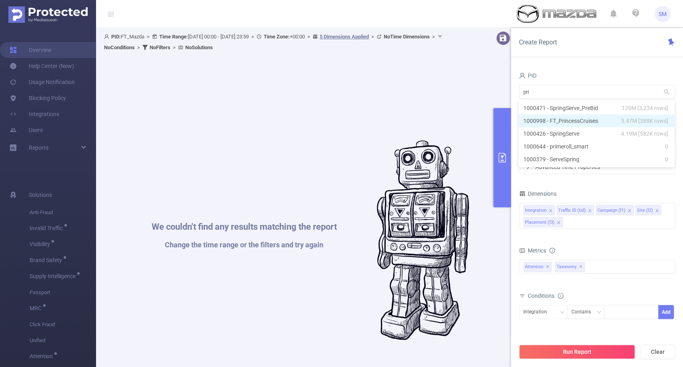
click at [554, 121] on li "1000998 - FT_PrincessCruises 5.47M [388K rows]" at bounding box center [597, 120] width 156 height 13
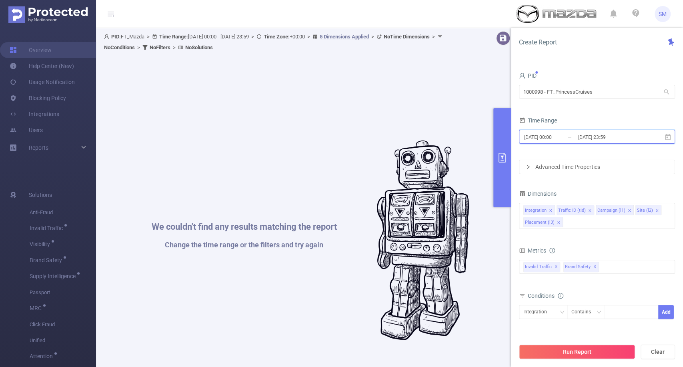
click at [668, 137] on icon at bounding box center [668, 137] width 6 height 6
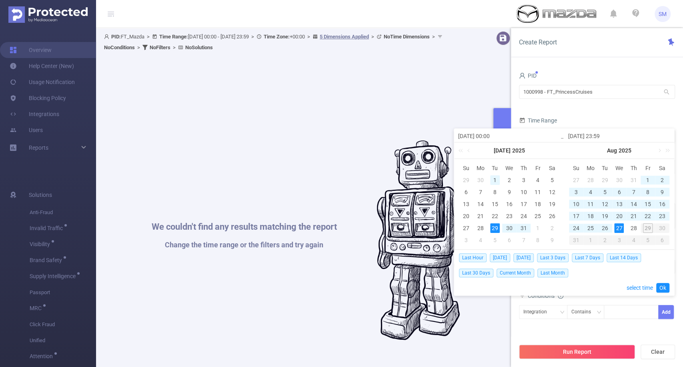
click at [494, 177] on div "1" at bounding box center [495, 180] width 10 height 10
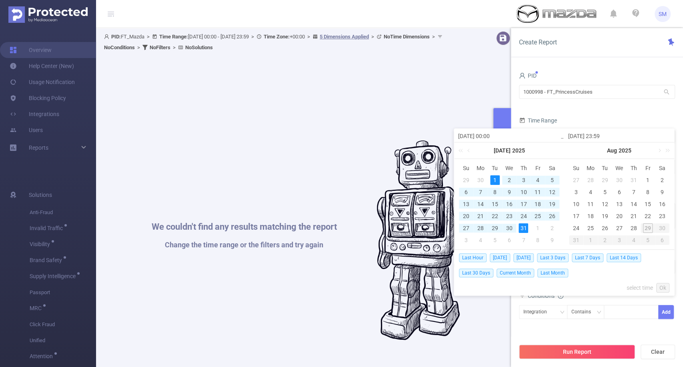
click at [524, 226] on div "31" at bounding box center [524, 228] width 10 height 10
type input "2025-07-01 00:00"
type input "2025-07-31 23:59"
type input "2025-07-01 00:00"
type input "2025-07-31 23:59"
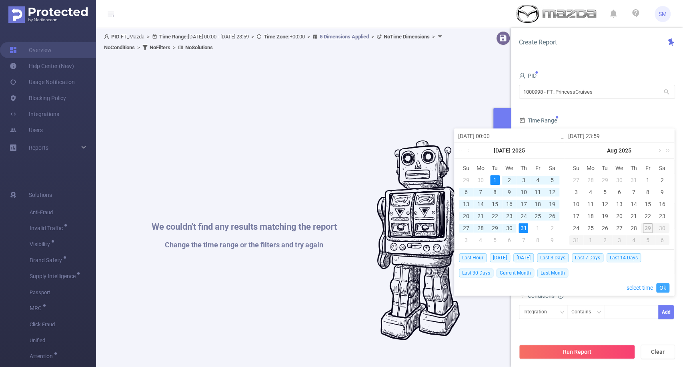
click at [661, 289] on link "Ok" at bounding box center [663, 288] width 13 height 10
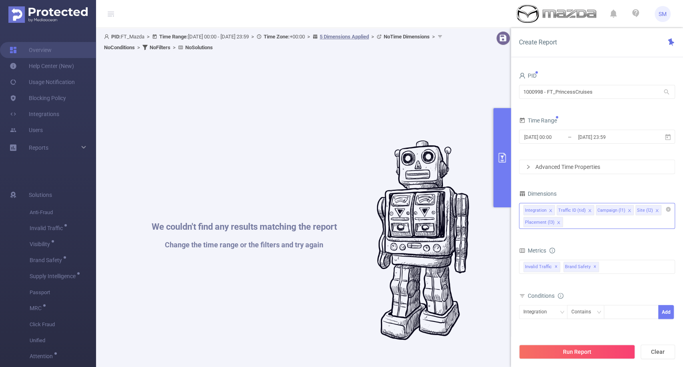
click at [586, 223] on div "Integration Traffic ID (tid) Campaign (l1) Site (l2) Placement (l3)" at bounding box center [597, 216] width 156 height 26
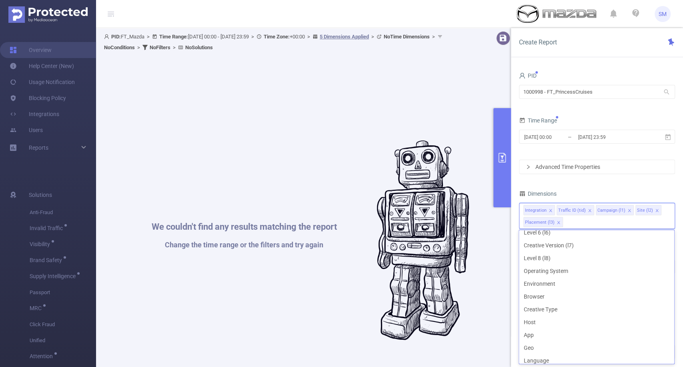
scroll to position [94, 0]
click at [563, 326] on li "Host" at bounding box center [596, 323] width 155 height 13
click at [562, 333] on li "App" at bounding box center [596, 335] width 155 height 13
click at [592, 190] on div "Dimensions" at bounding box center [597, 194] width 156 height 13
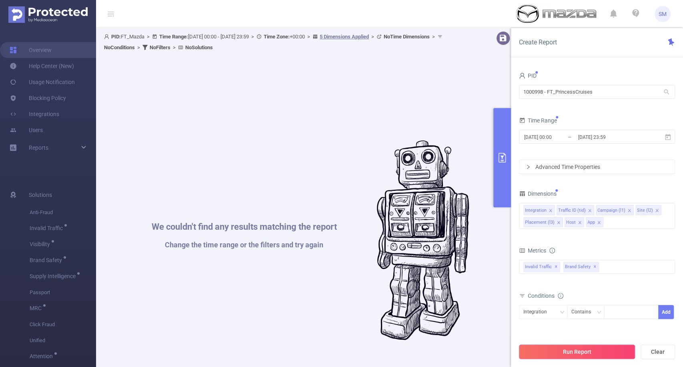
click at [568, 351] on button "Run Report" at bounding box center [577, 352] width 116 height 14
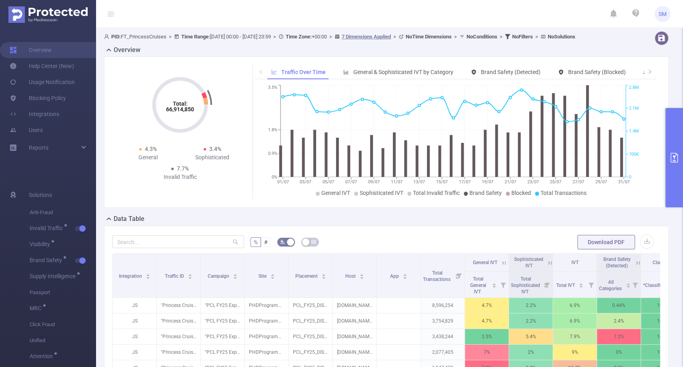
click at [675, 159] on icon "primary" at bounding box center [675, 158] width 10 height 10
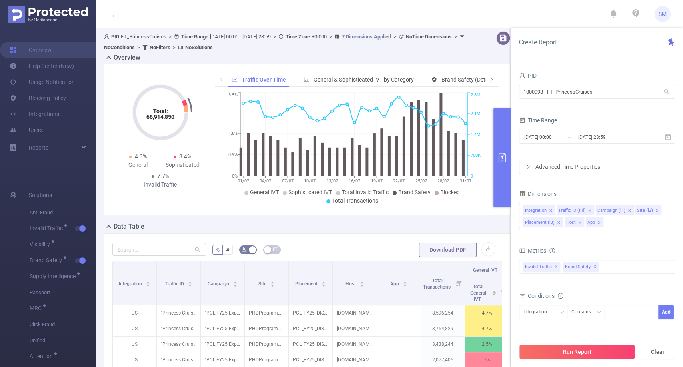
click at [505, 149] on button "primary" at bounding box center [503, 157] width 18 height 99
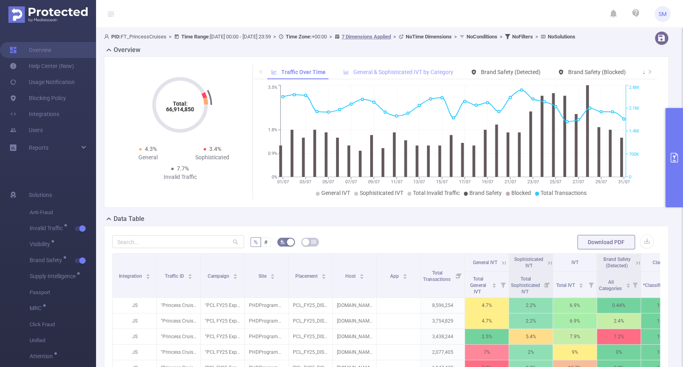
click at [421, 75] on span "General & Sophisticated IVT by Category" at bounding box center [403, 72] width 100 height 6
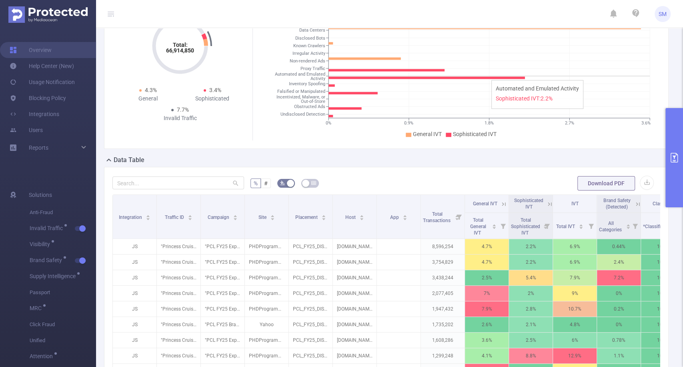
scroll to position [60, 0]
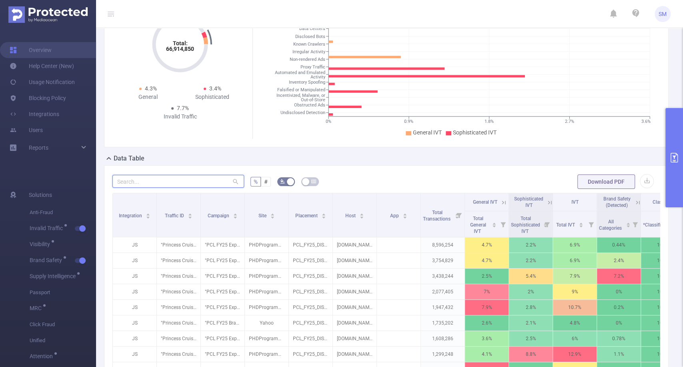
click at [191, 188] on input "text" at bounding box center [178, 181] width 132 height 13
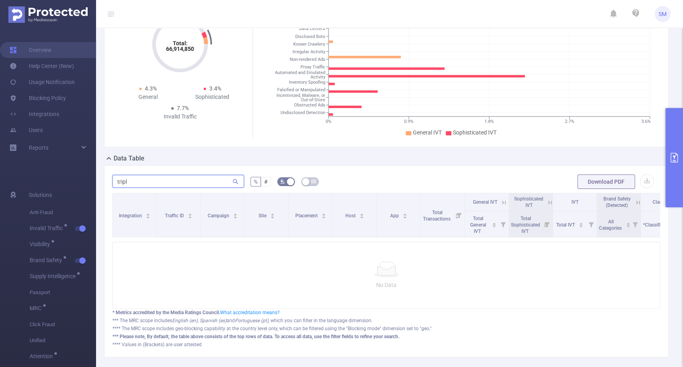
type input "tripl"
click at [669, 144] on button "primary" at bounding box center [675, 157] width 18 height 99
